Goal: Find specific page/section: Find specific page/section

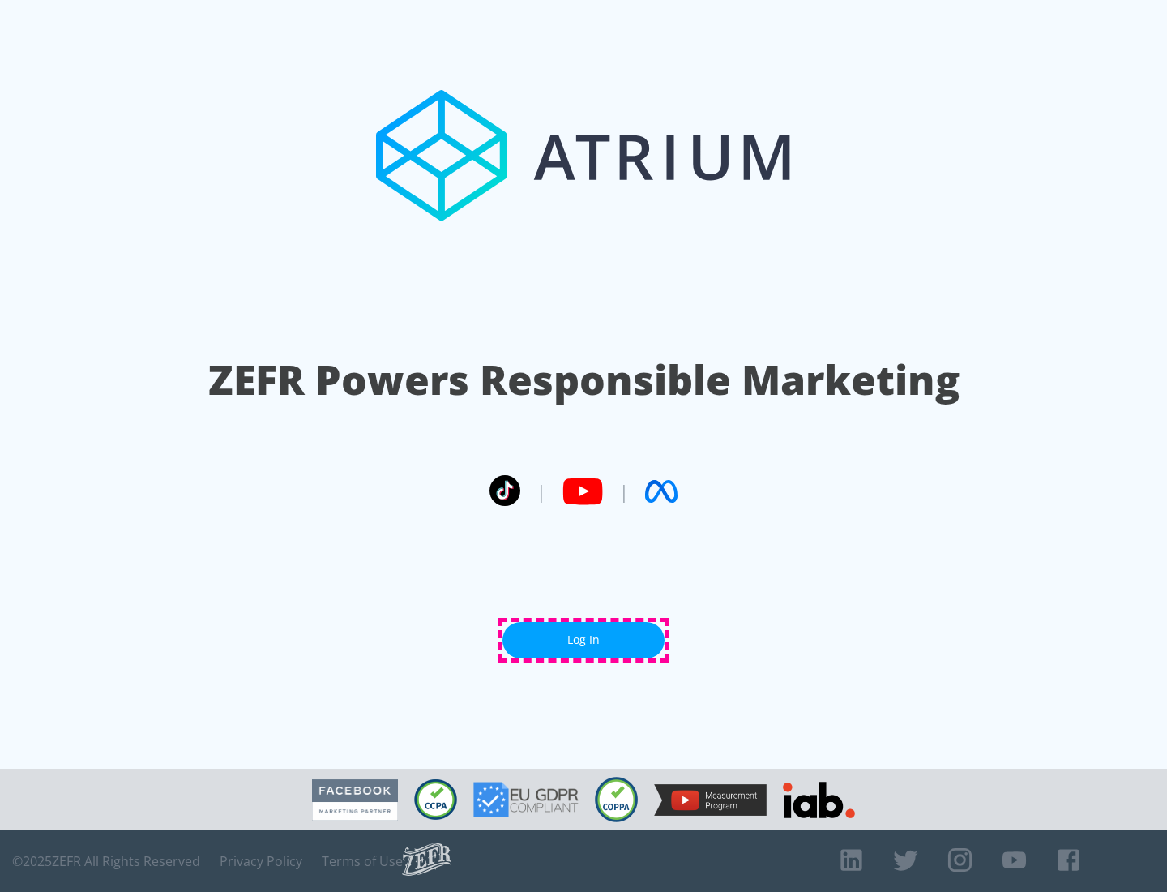
click at [584, 639] on link "Log In" at bounding box center [584, 640] width 162 height 36
